Goal: Navigation & Orientation: Find specific page/section

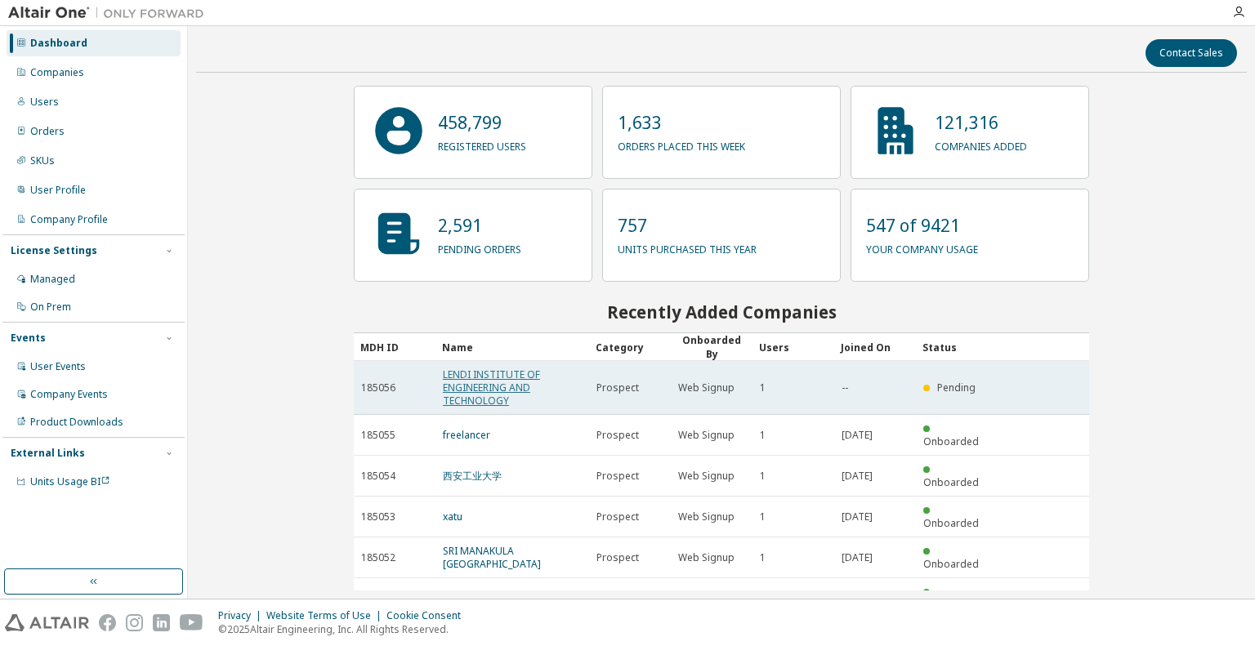
click at [467, 386] on link "LENDI INSTITUTE OF ENGINEERING AND TECHNOLOGY" at bounding box center [491, 388] width 97 height 40
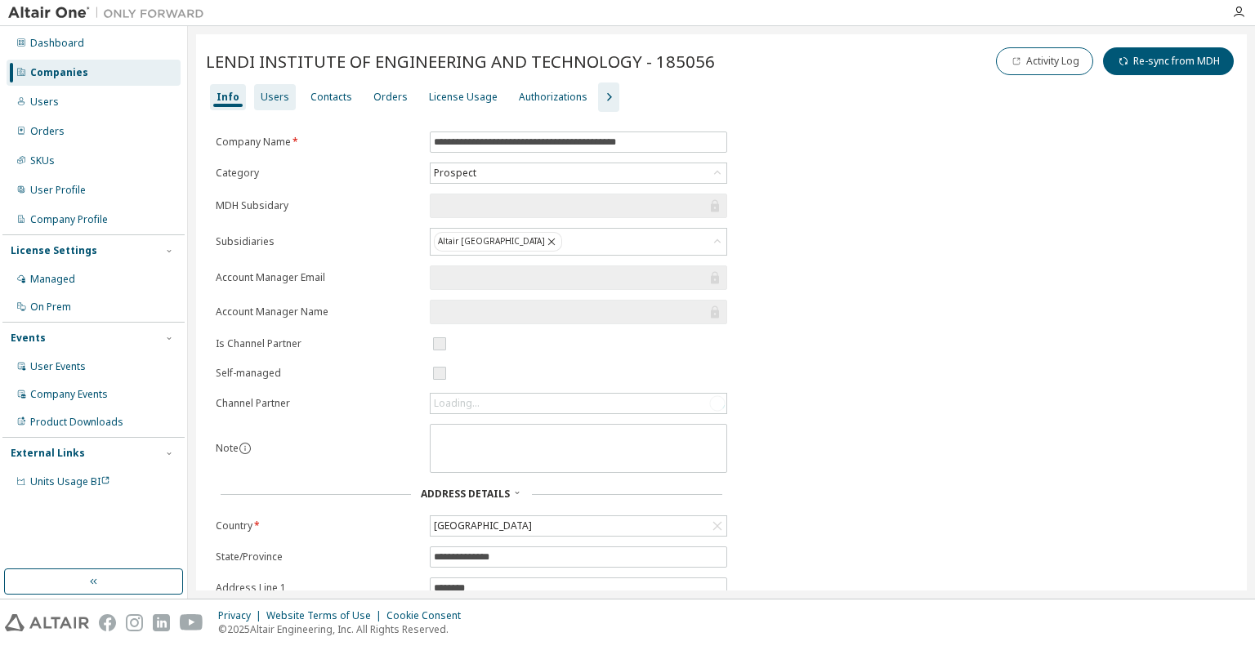
click at [278, 91] on div "Users" at bounding box center [275, 97] width 29 height 13
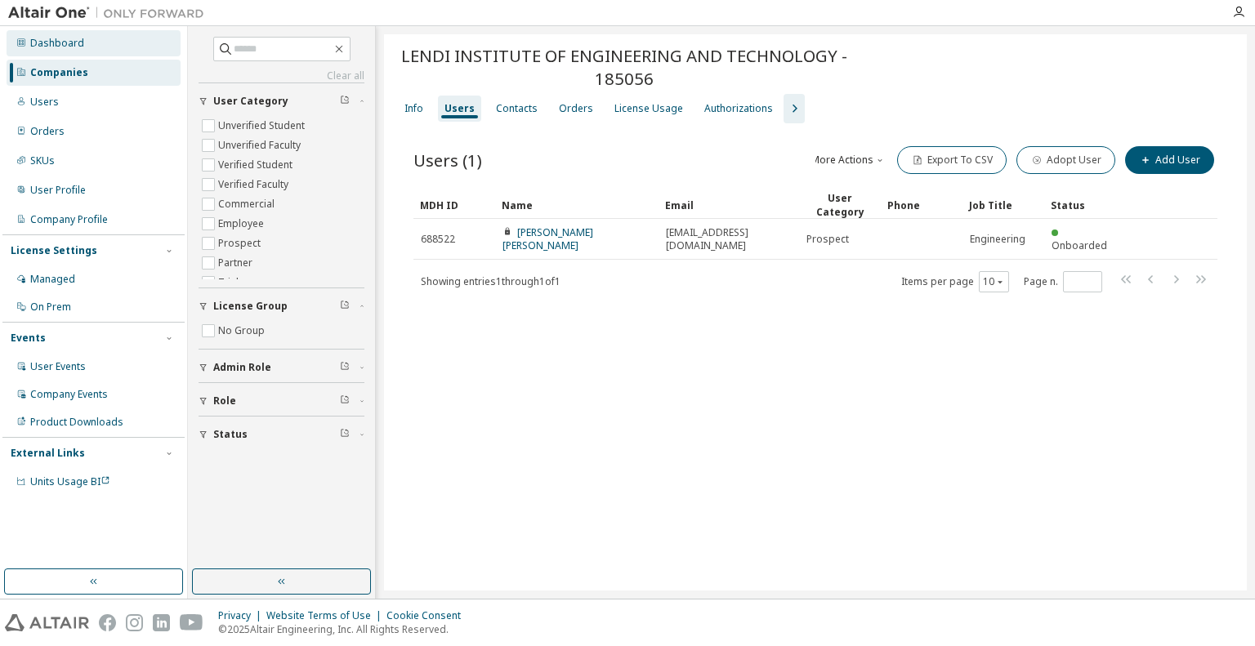
click at [54, 41] on div "Dashboard" at bounding box center [57, 43] width 54 height 13
